Goal: Information Seeking & Learning: Learn about a topic

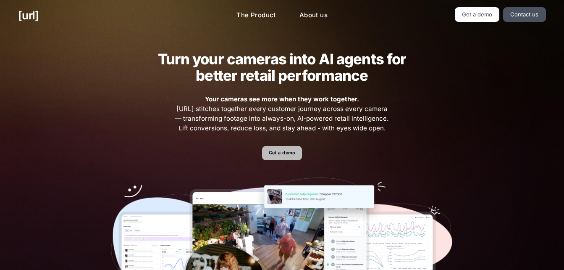
click at [287, 156] on link "Get a demo" at bounding box center [282, 153] width 40 height 15
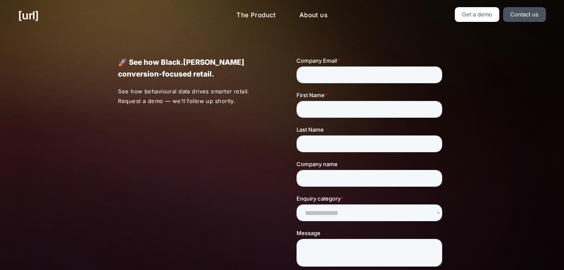
click at [221, 117] on div "🚀 See how Black.[PERSON_NAME] conversion-focused retail. See how behavioural da…" at bounding box center [282, 197] width 364 height 332
click at [37, 18] on link "[URL]" at bounding box center [28, 15] width 21 height 16
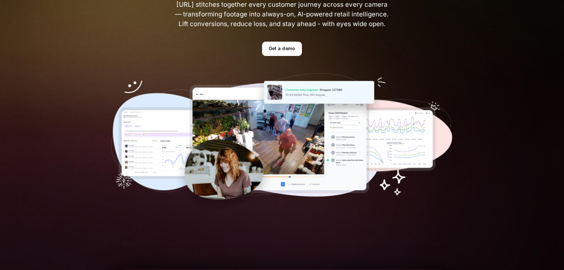
click at [279, 138] on img at bounding box center [282, 142] width 343 height 139
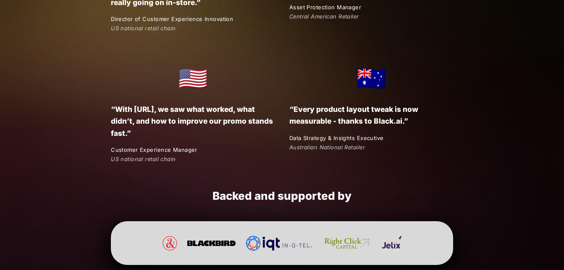
scroll to position [1615, 0]
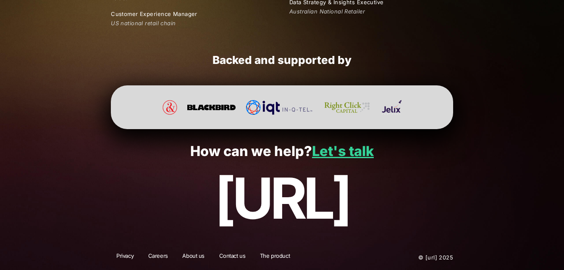
click at [203, 112] on img at bounding box center [211, 107] width 49 height 15
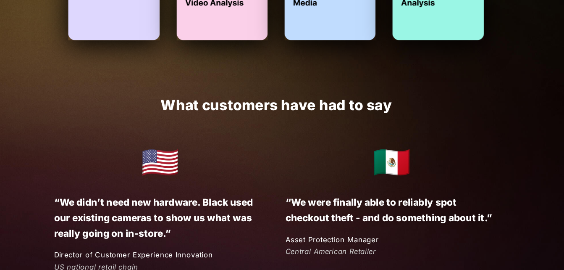
scroll to position [1203, 0]
